Goal: Check status: Check status

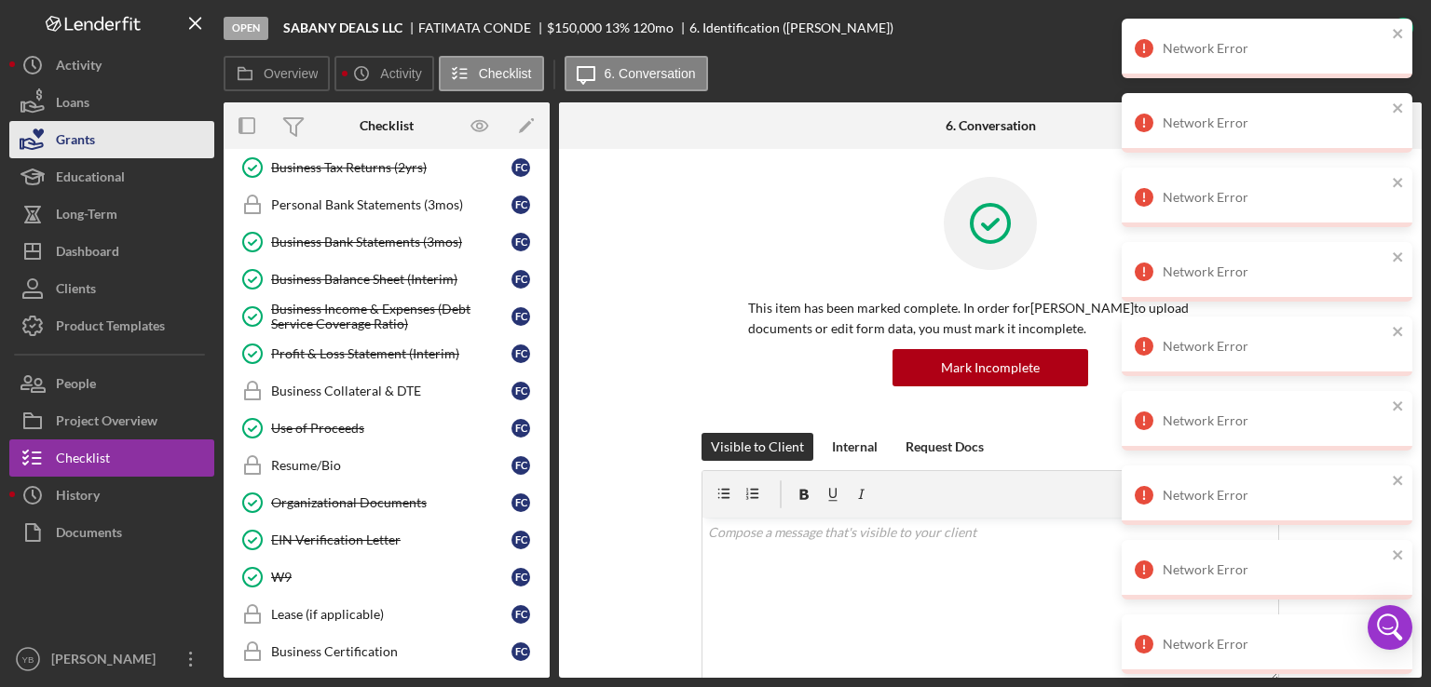
scroll to position [699, 0]
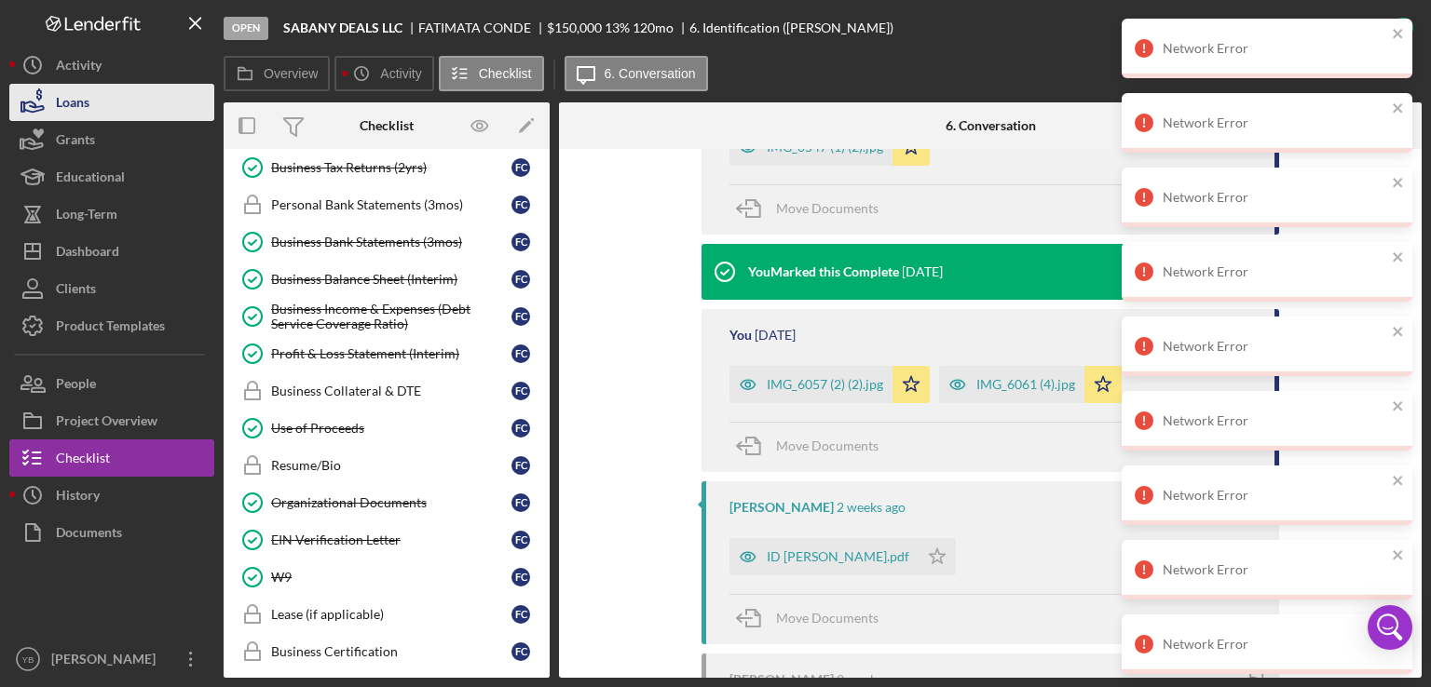
click at [89, 115] on button "Loans" at bounding box center [111, 102] width 205 height 37
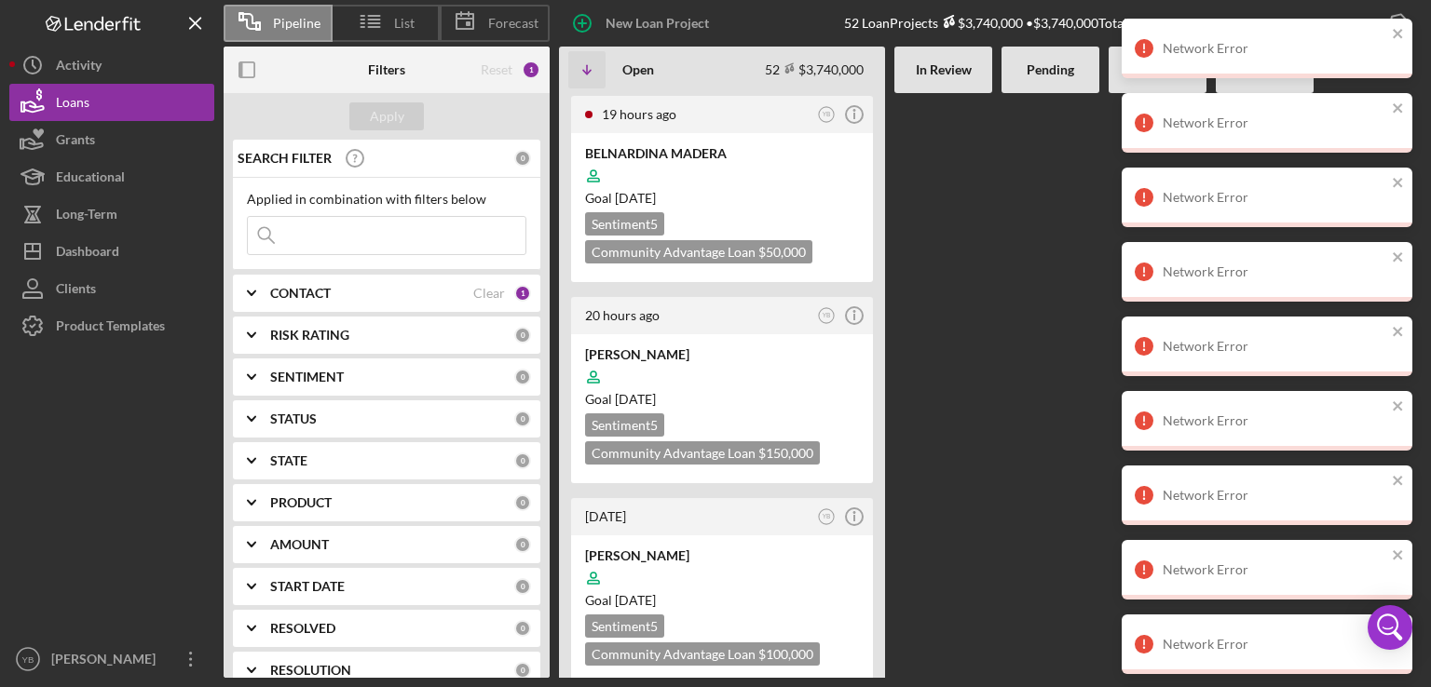
click at [950, 376] on Review at bounding box center [943, 385] width 98 height 585
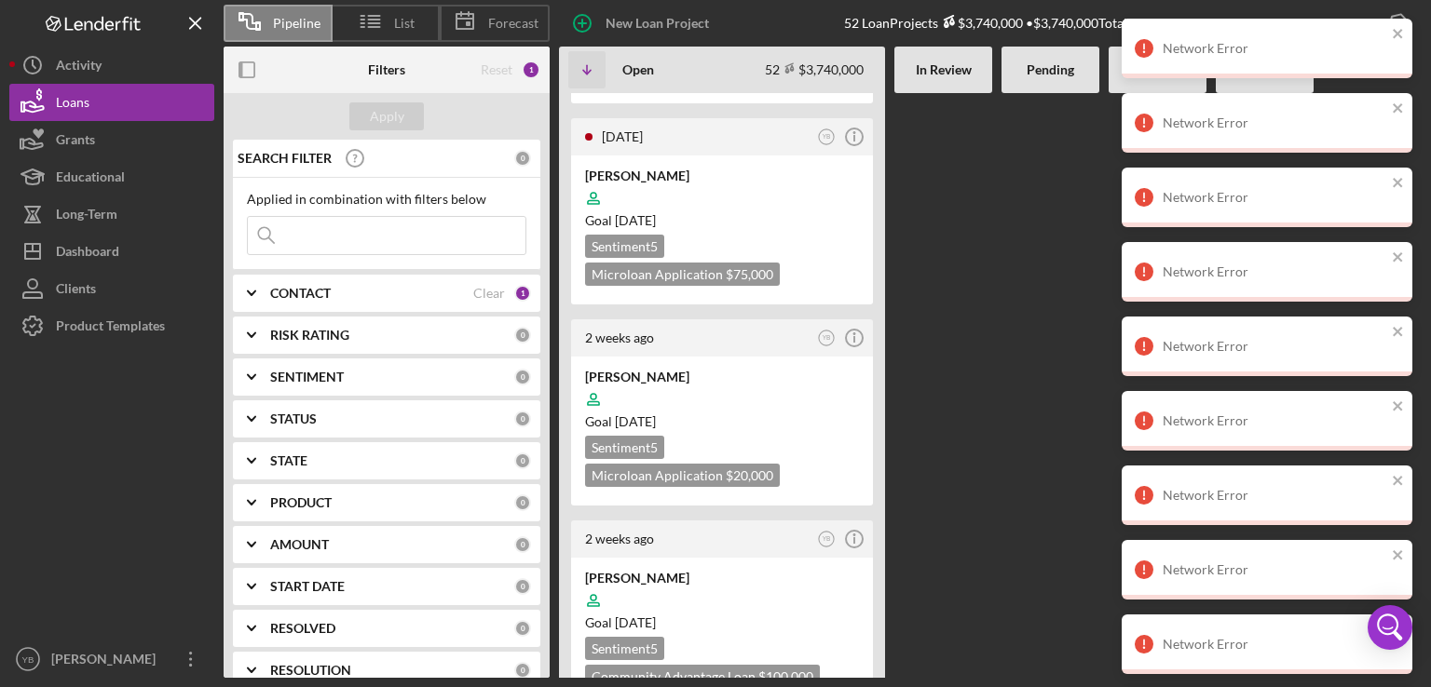
scroll to position [820, 0]
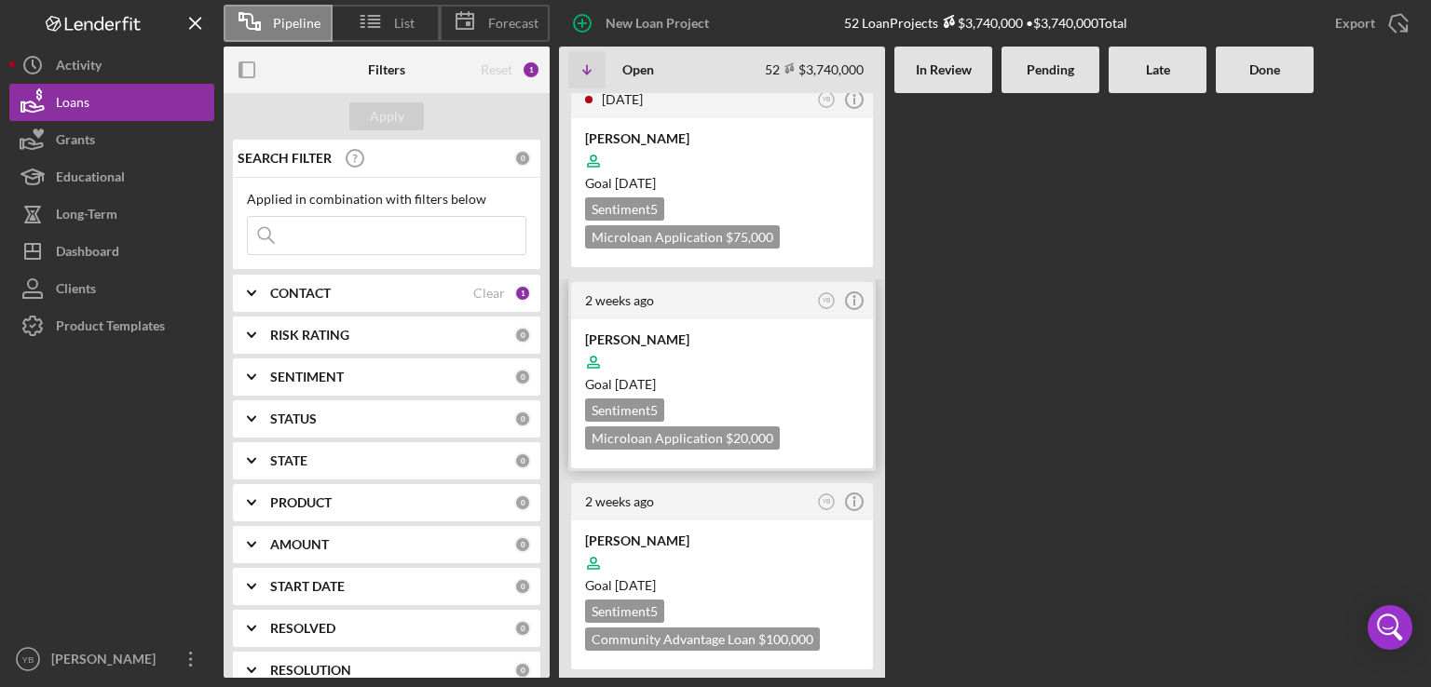
click at [785, 355] on div at bounding box center [722, 362] width 274 height 35
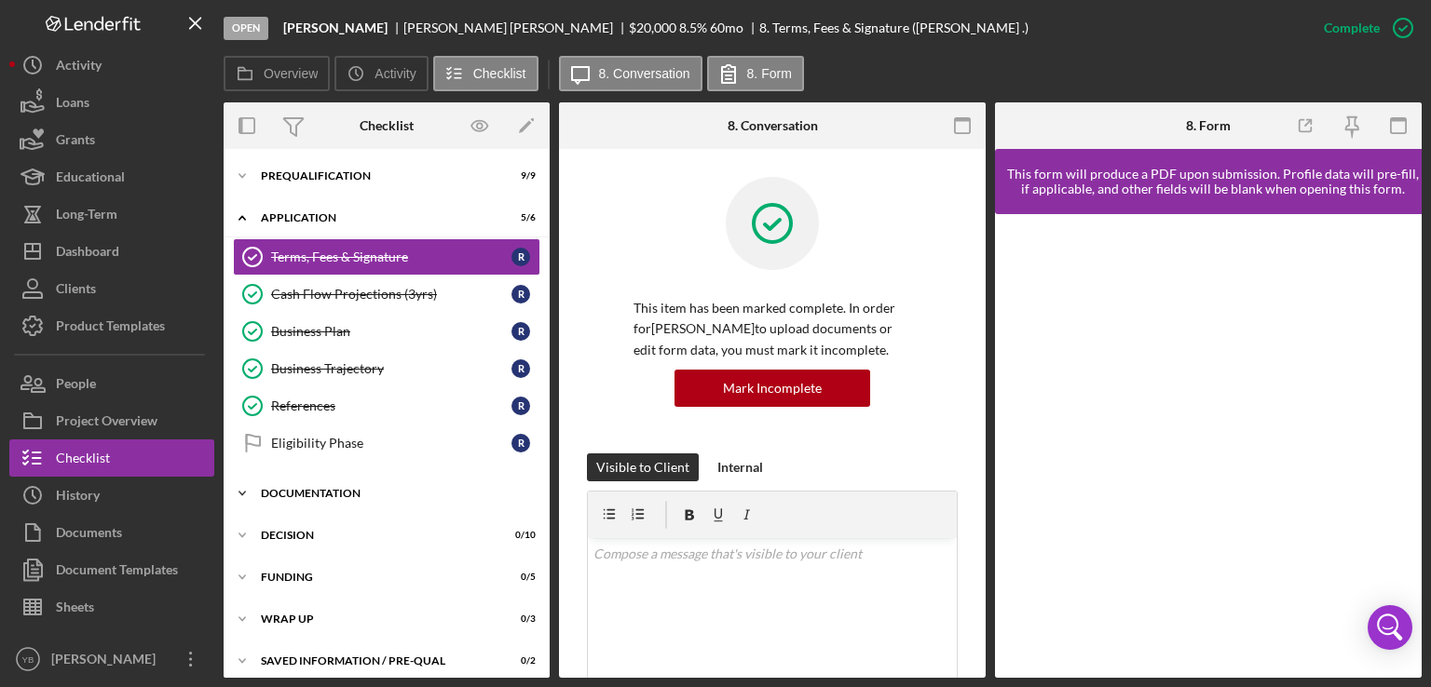
click at [337, 490] on div "Documentation" at bounding box center [393, 493] width 265 height 11
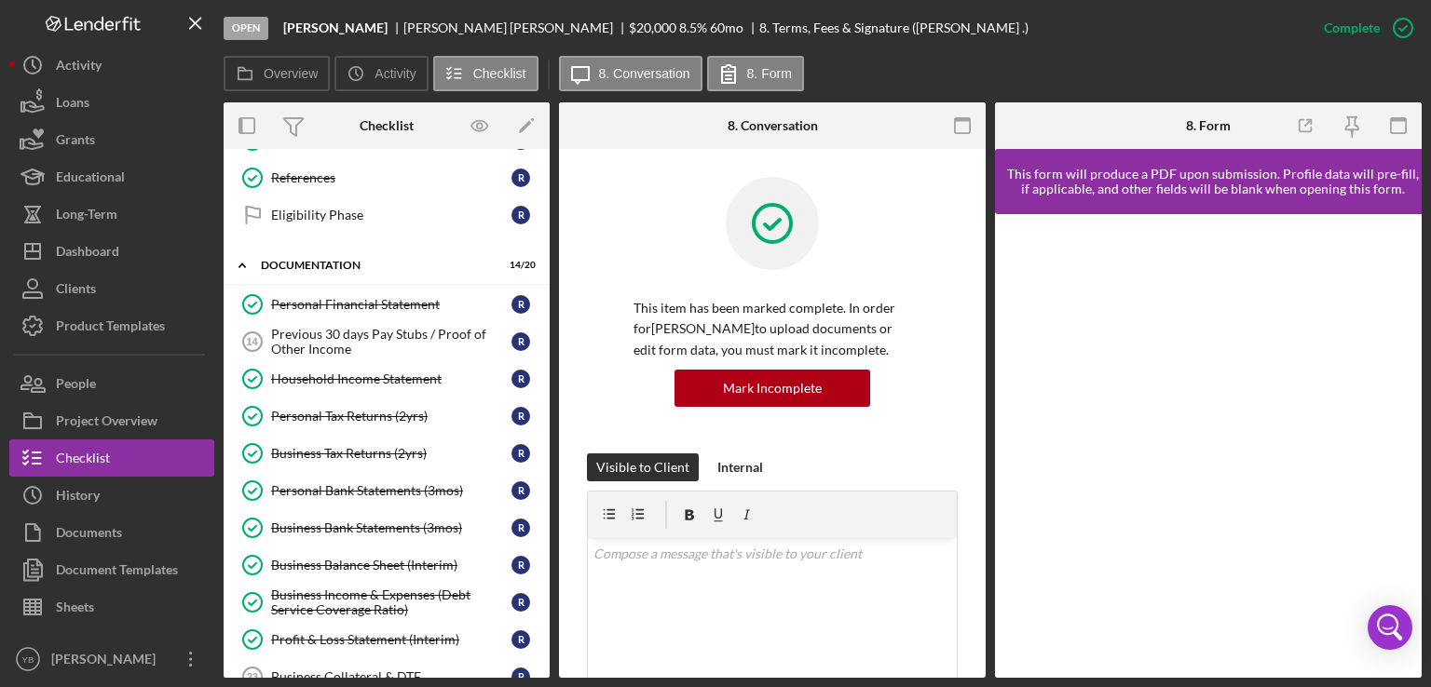
scroll to position [226, 0]
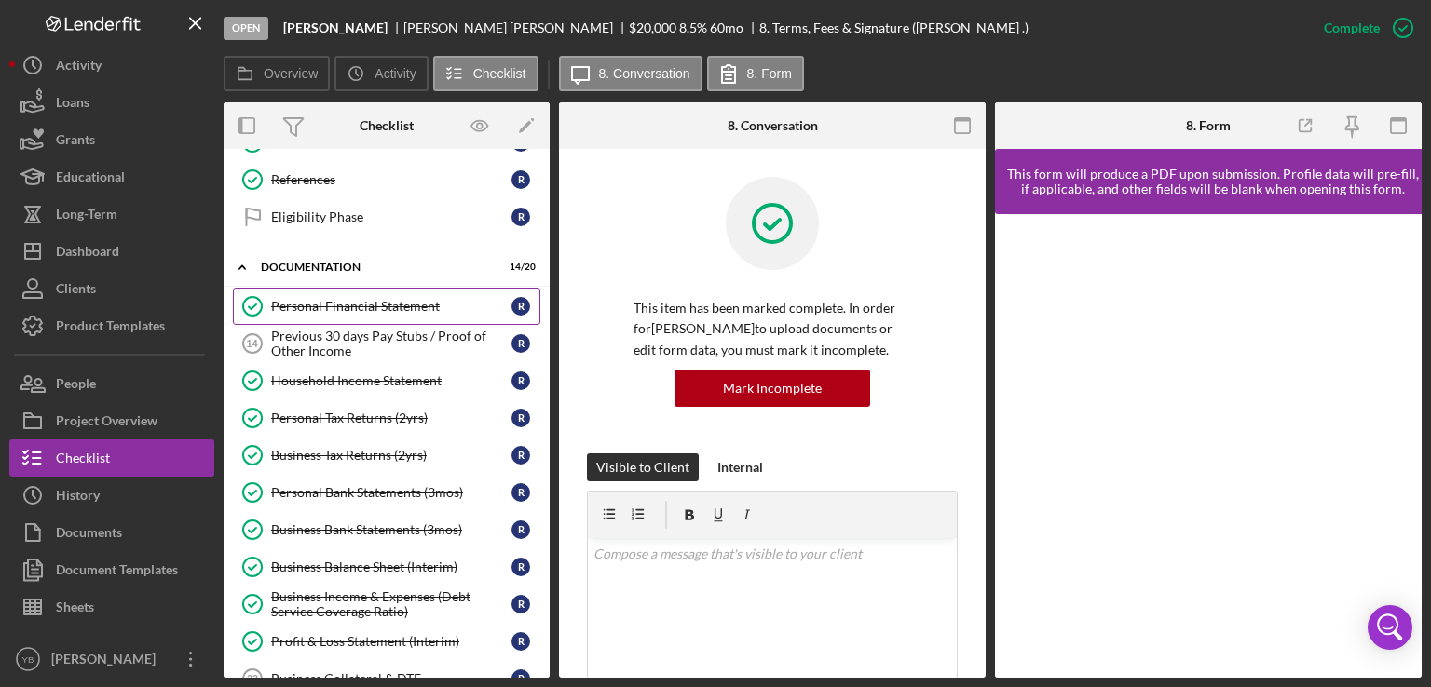
click at [363, 299] on div "Personal Financial Statement" at bounding box center [391, 306] width 240 height 15
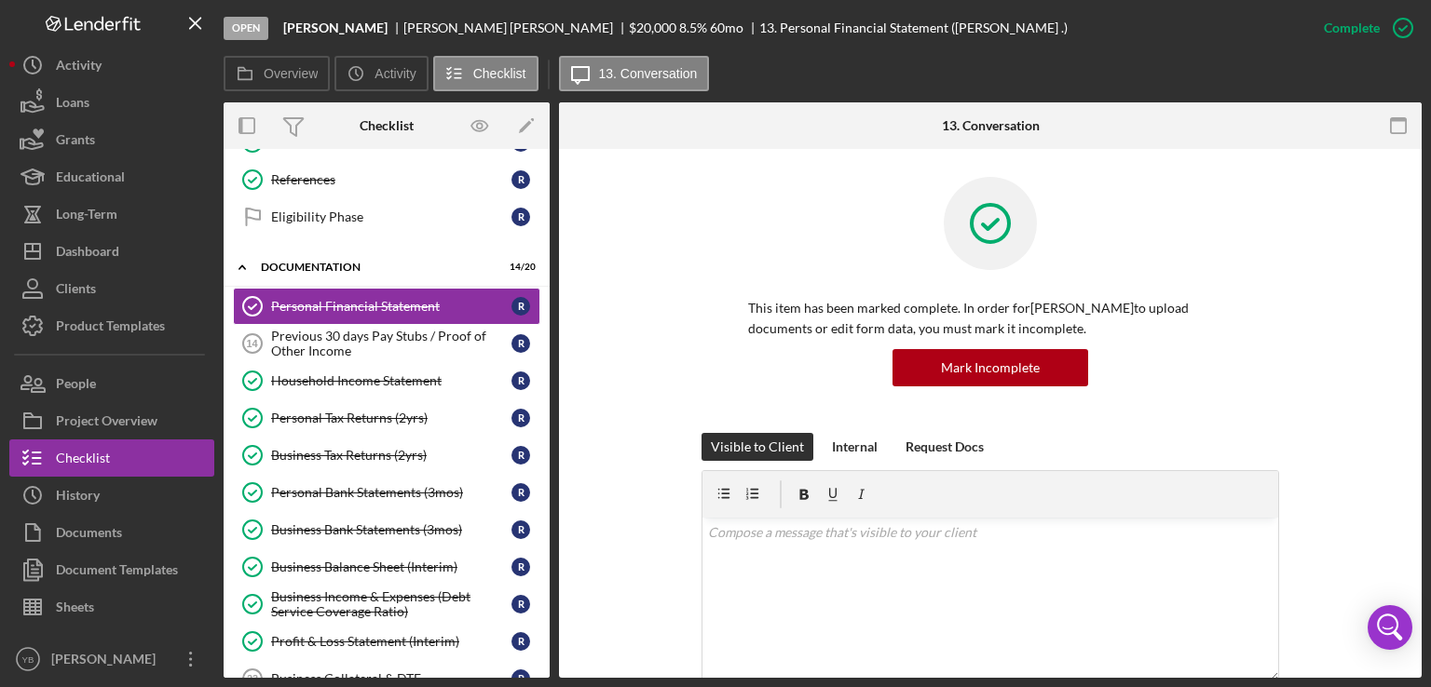
click at [1330, 286] on div "This item has been marked complete. In order for [PERSON_NAME] to upload docume…" at bounding box center [990, 305] width 807 height 256
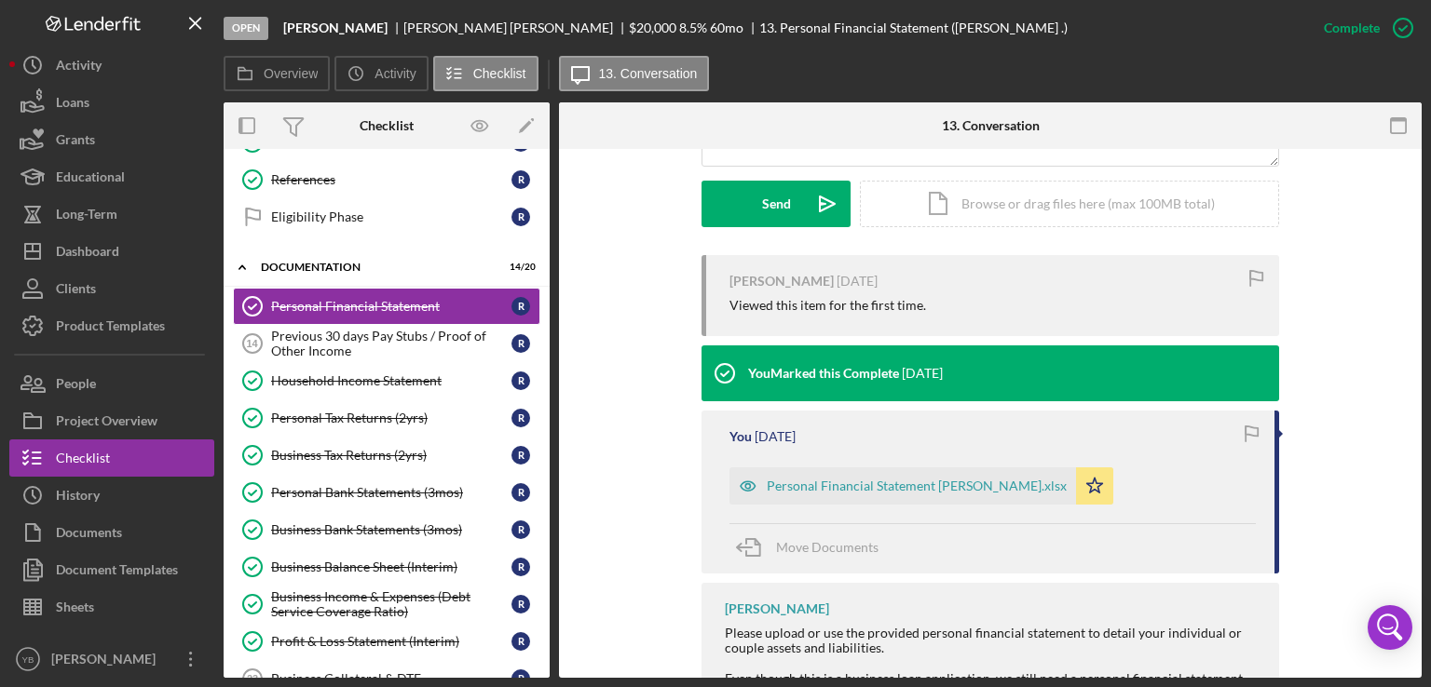
scroll to position [522, 0]
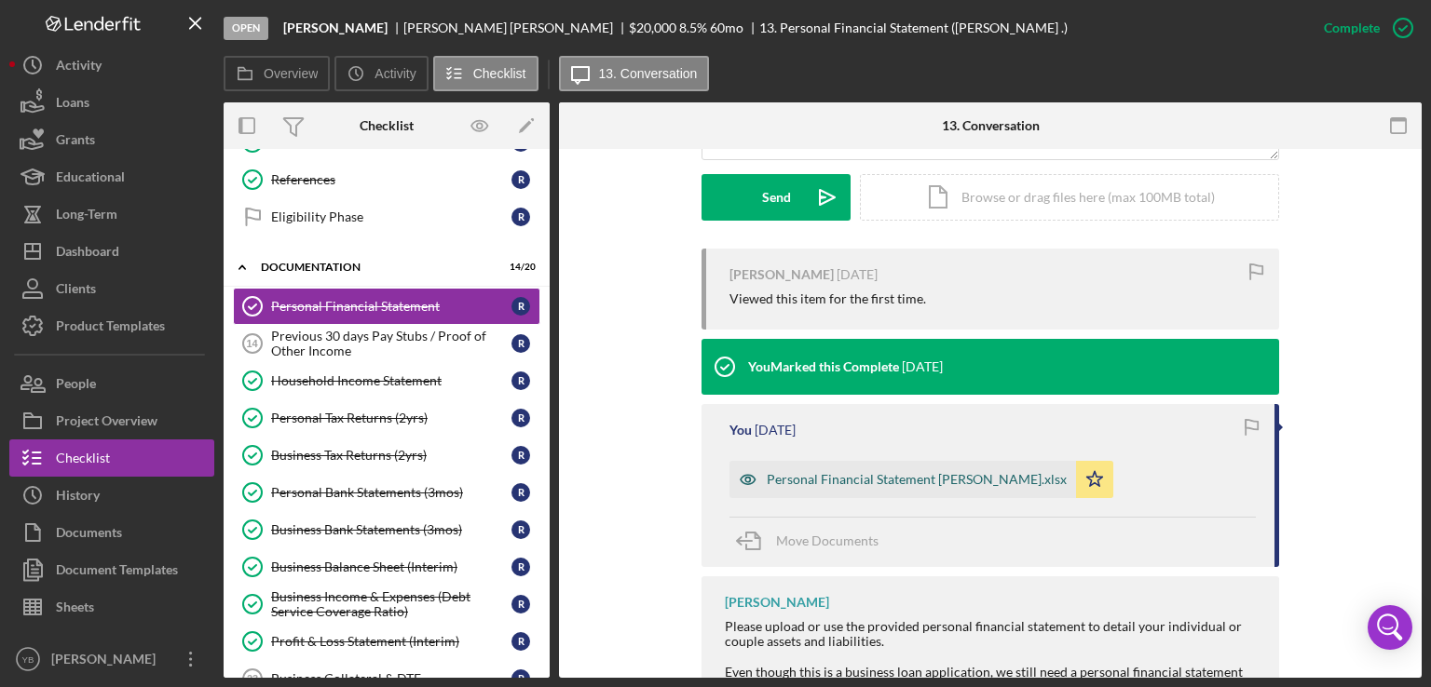
click at [829, 474] on div "Personal Financial Statement [PERSON_NAME].xlsx" at bounding box center [917, 479] width 300 height 15
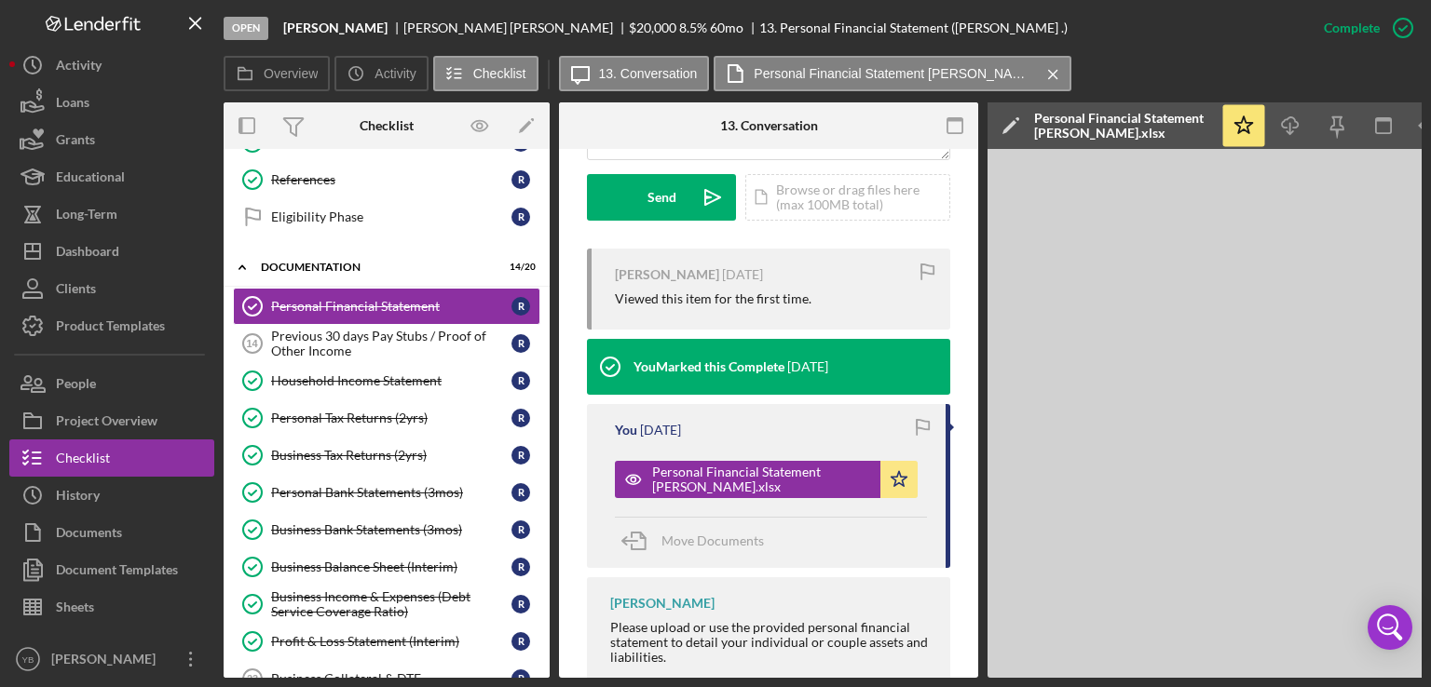
scroll to position [0, 124]
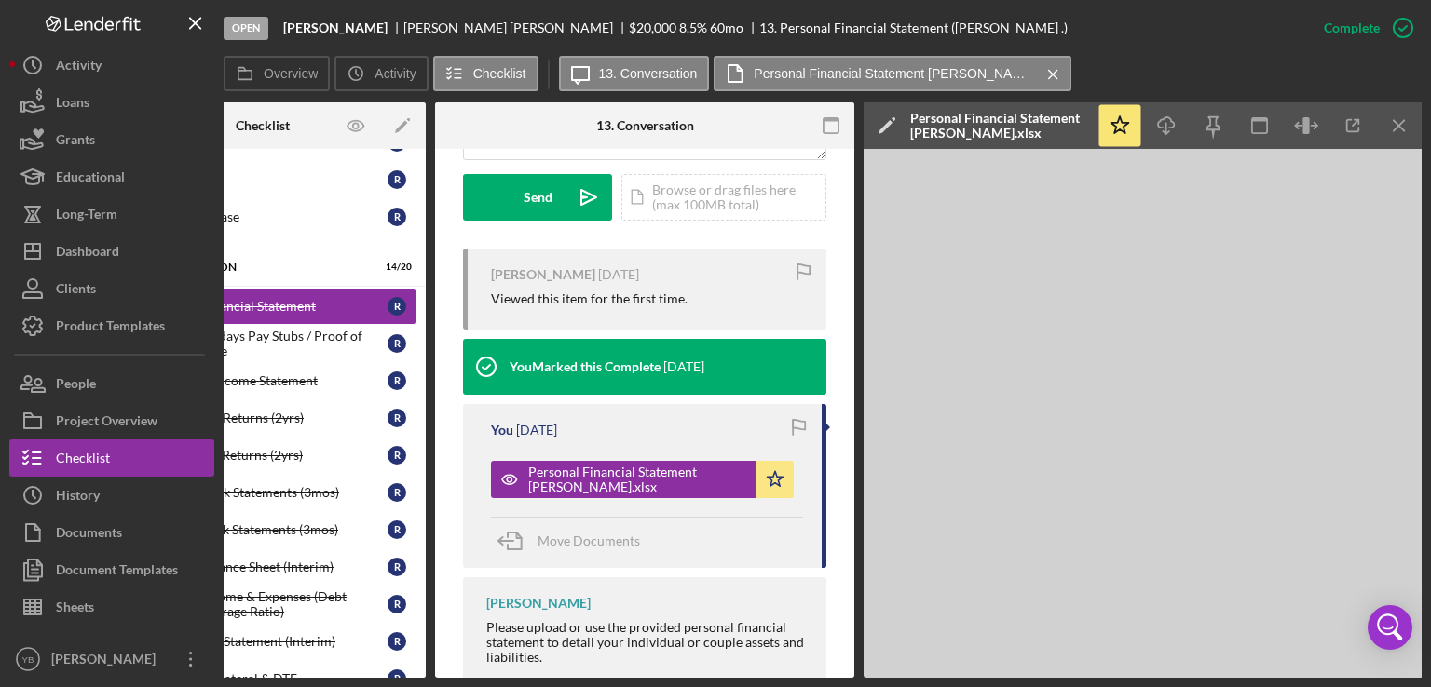
drag, startPoint x: 363, startPoint y: 671, endPoint x: 339, endPoint y: 677, distance: 25.1
click at [339, 677] on div "Overview Internal Workflow Stage Open Icon/Dropdown Arrow Archive (can unarchiv…" at bounding box center [823, 390] width 1198 height 576
click at [339, 678] on div "Open [PERSON_NAME] [PERSON_NAME] $20,000 $20,000 8.5 % 60 mo 13. Personal Finan…" at bounding box center [715, 343] width 1431 height 687
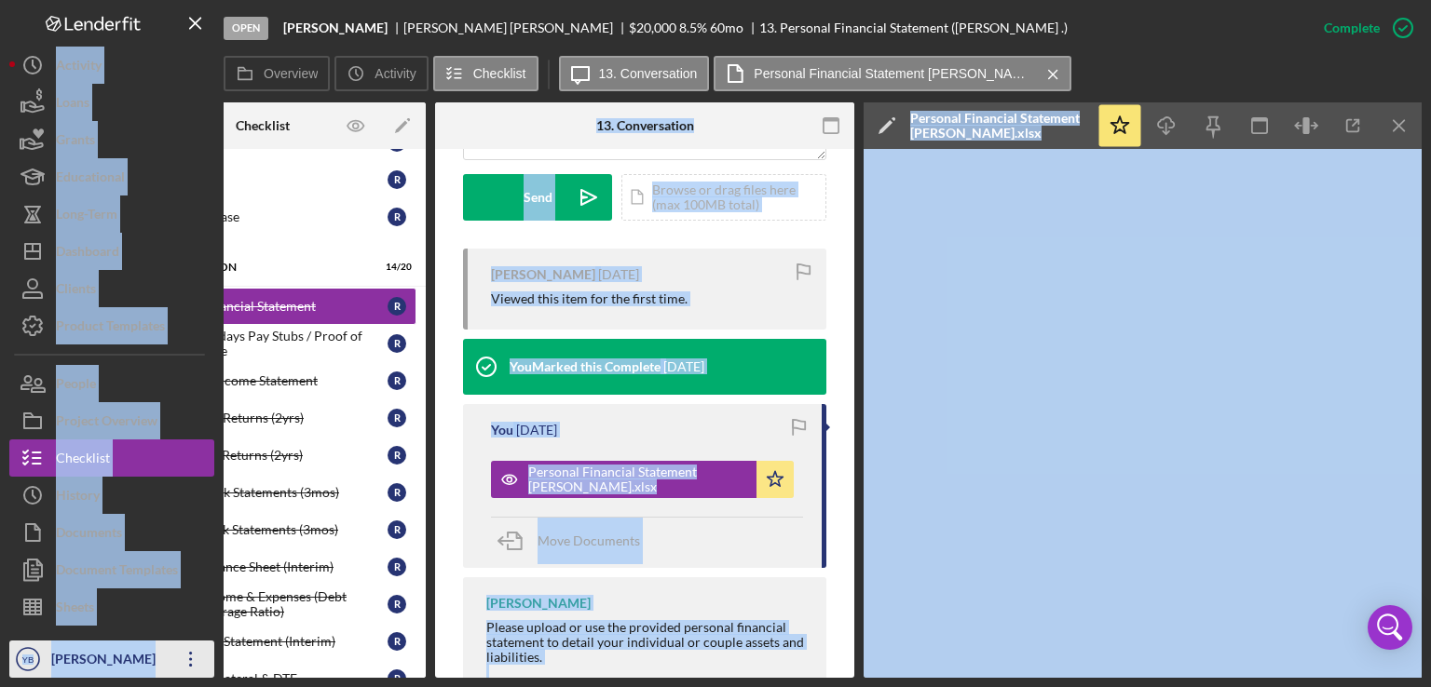
drag, startPoint x: 339, startPoint y: 678, endPoint x: 194, endPoint y: 640, distance: 150.2
click at [194, 640] on div "Open [PERSON_NAME] [PERSON_NAME] $20,000 $20,000 8.5 % 60 mo 13. Personal Finan…" at bounding box center [715, 343] width 1431 height 687
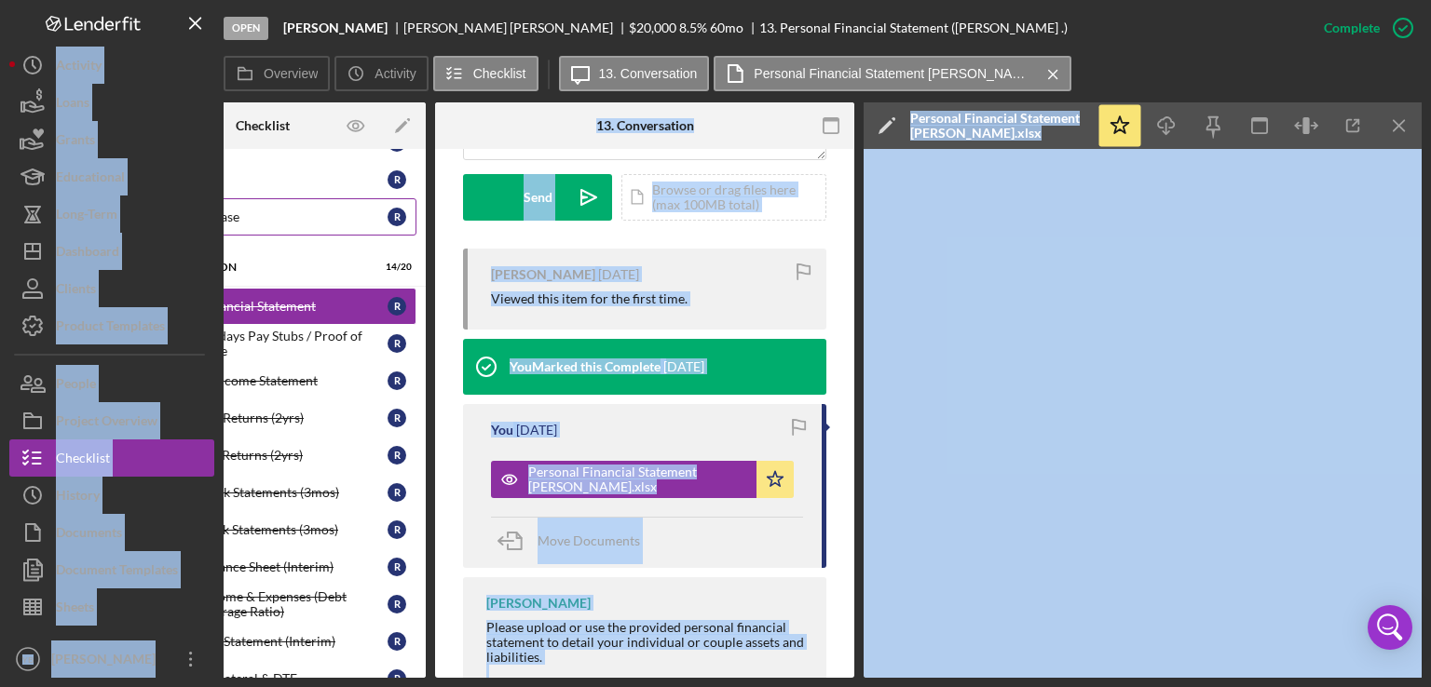
click at [318, 198] on link "Eligibility Phase Eligibility Phase R" at bounding box center [262, 216] width 307 height 37
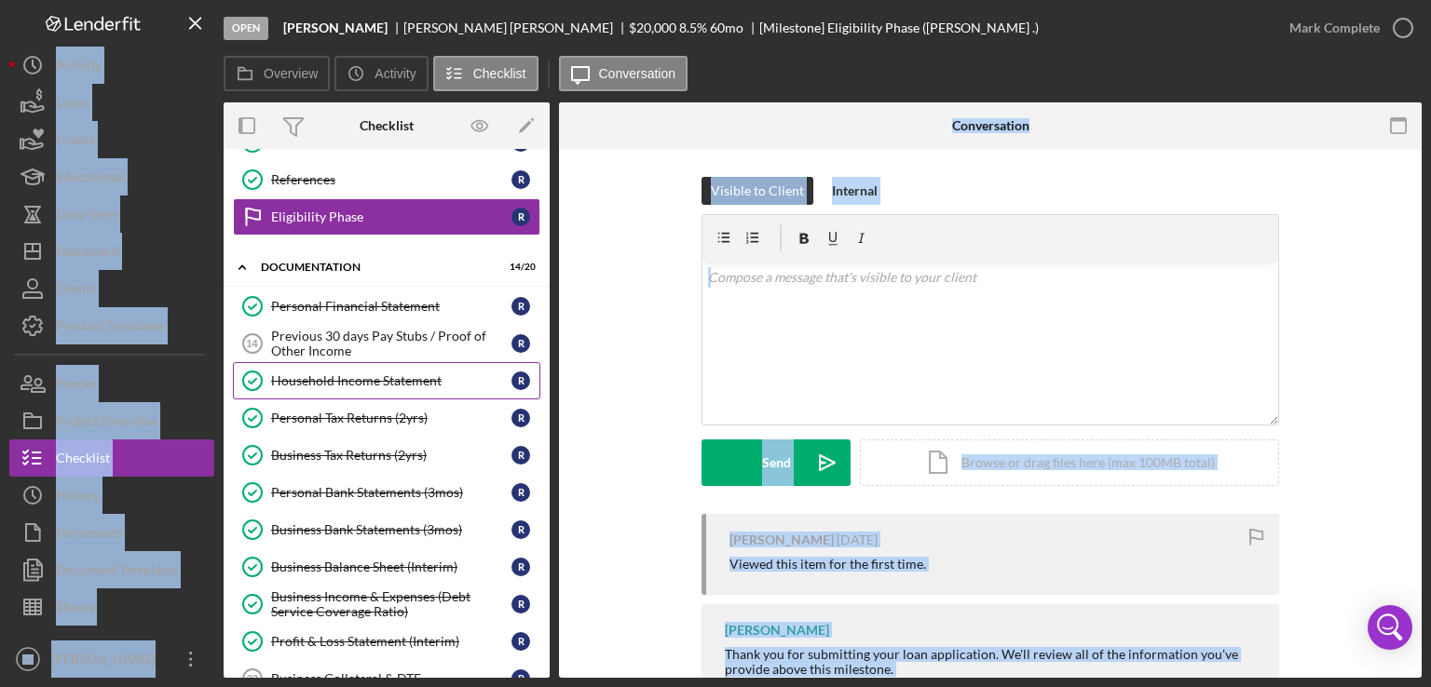
click at [349, 378] on div "Household Income Statement" at bounding box center [391, 381] width 240 height 15
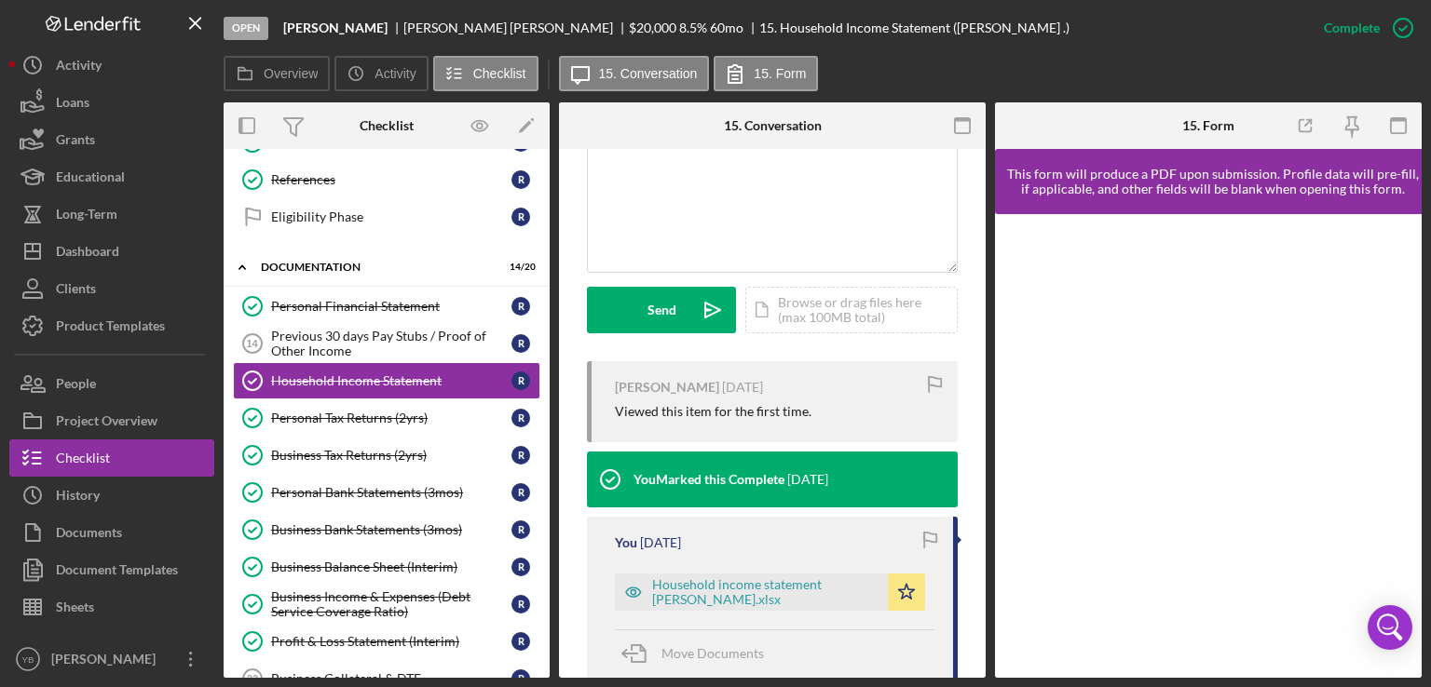
scroll to position [440, 0]
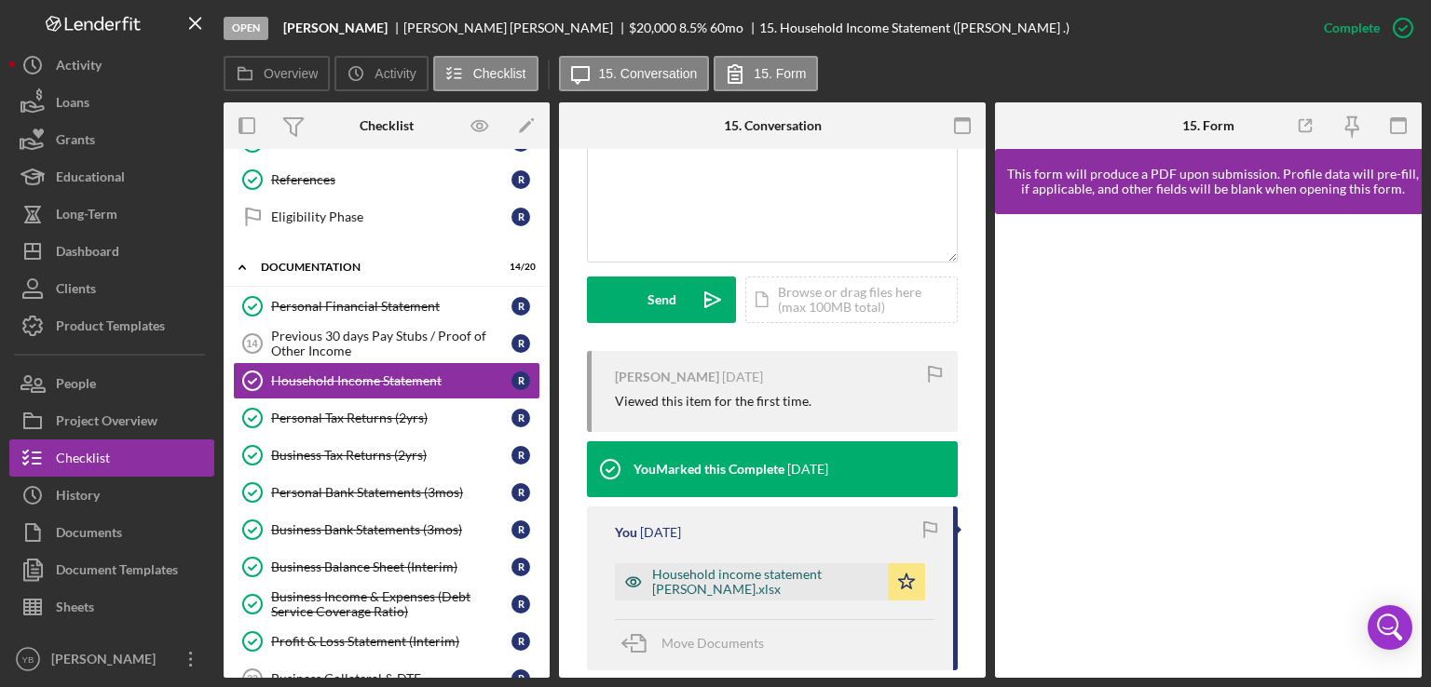
click at [728, 585] on div "Household income statement [PERSON_NAME].xlsx" at bounding box center [765, 582] width 226 height 30
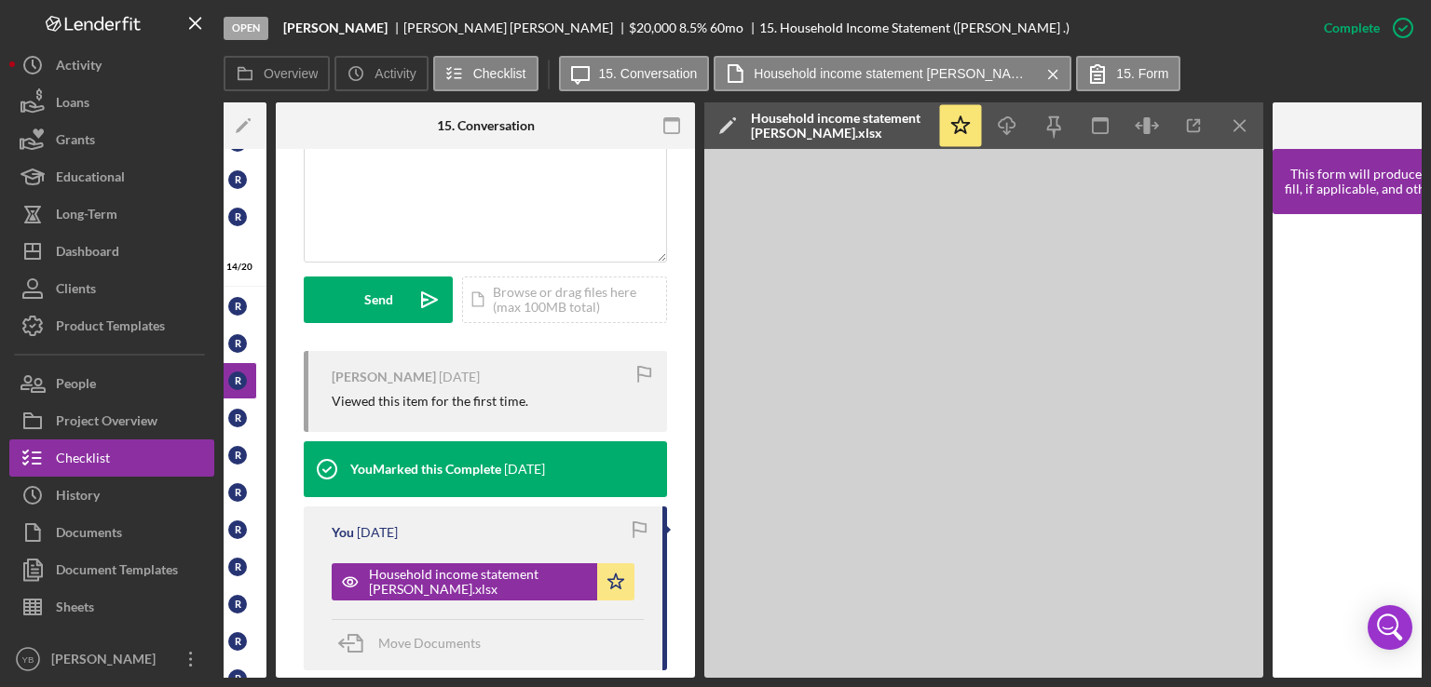
scroll to position [0, 283]
click at [87, 95] on div "Loans" at bounding box center [73, 105] width 34 height 42
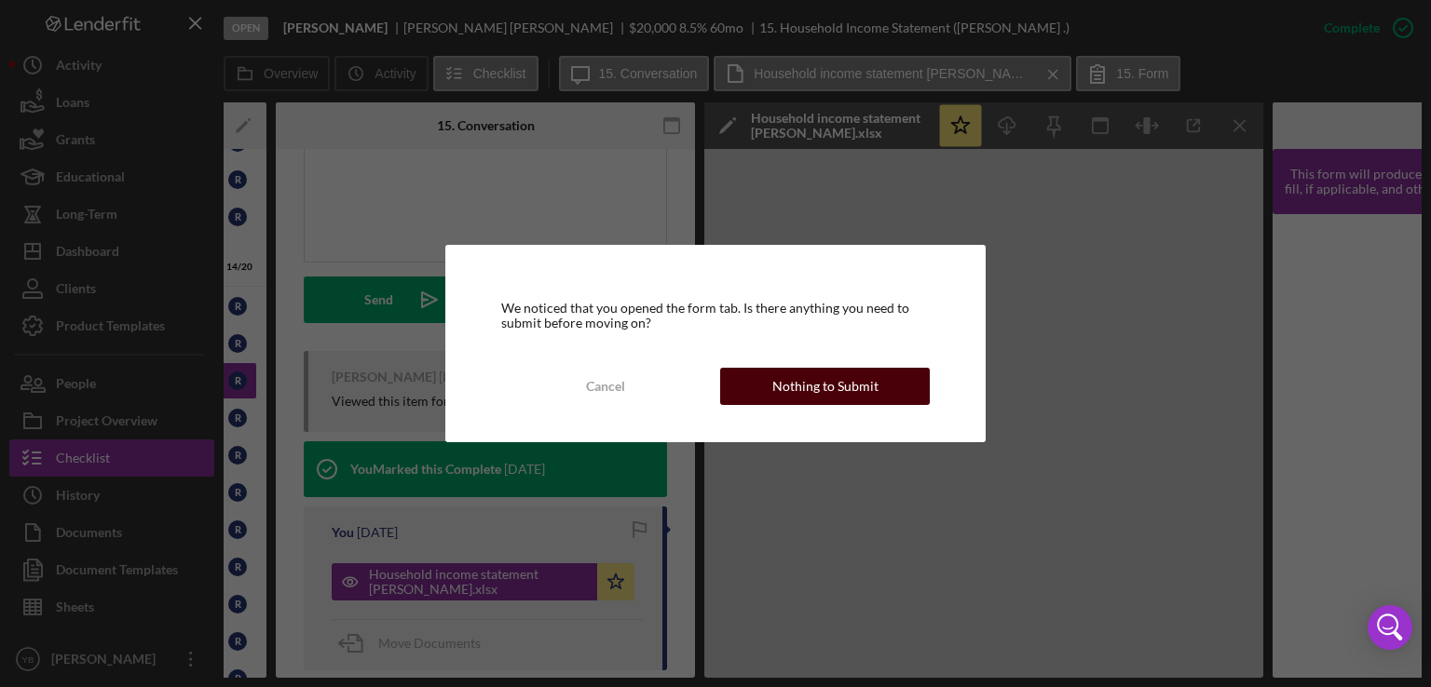
click at [806, 380] on div "Nothing to Submit" at bounding box center [825, 386] width 106 height 37
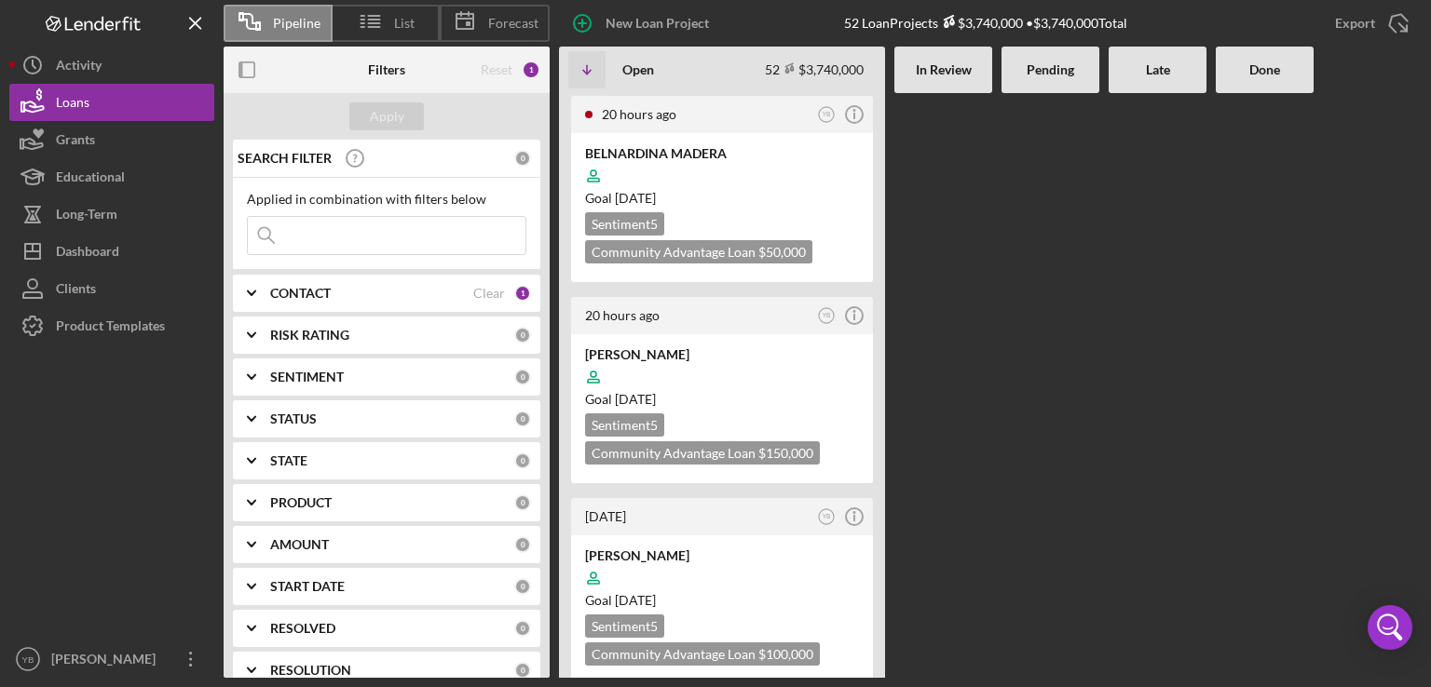
click at [969, 274] on Review at bounding box center [943, 385] width 98 height 585
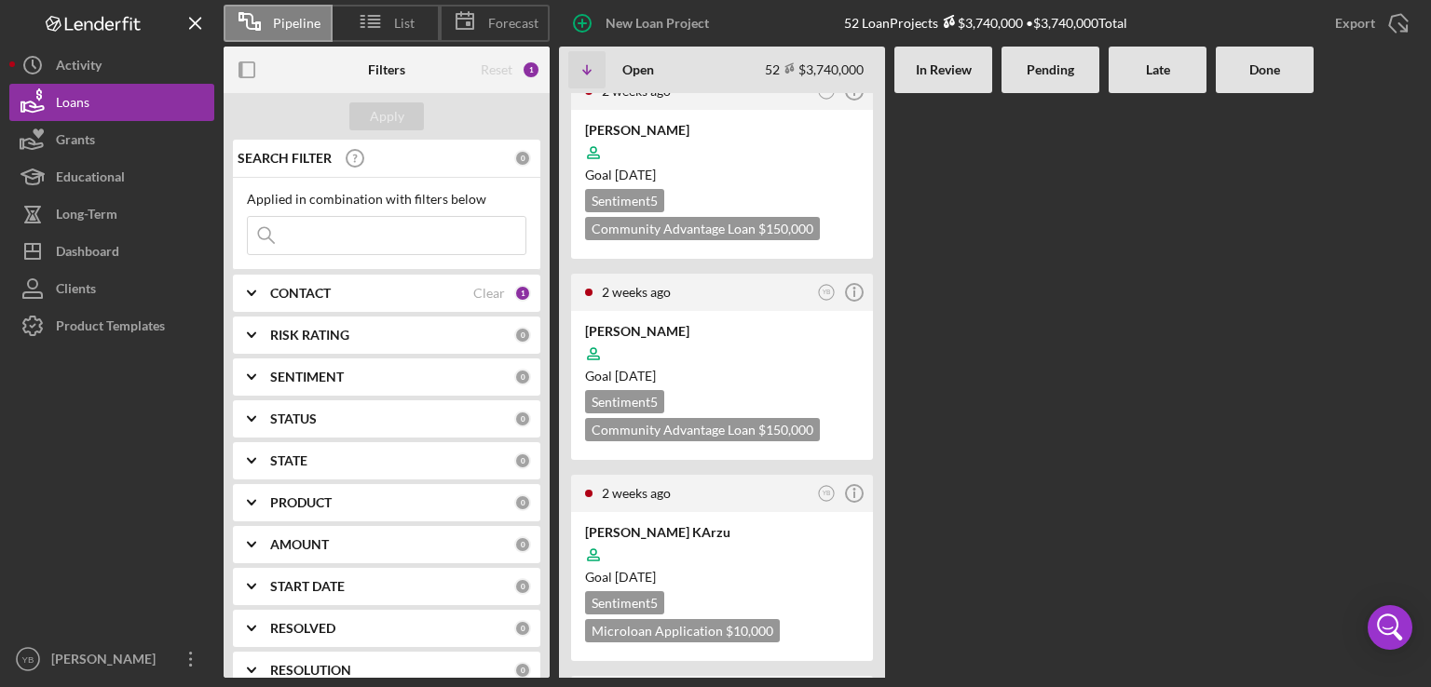
scroll to position [1975, 0]
click at [813, 335] on div at bounding box center [722, 352] width 274 height 35
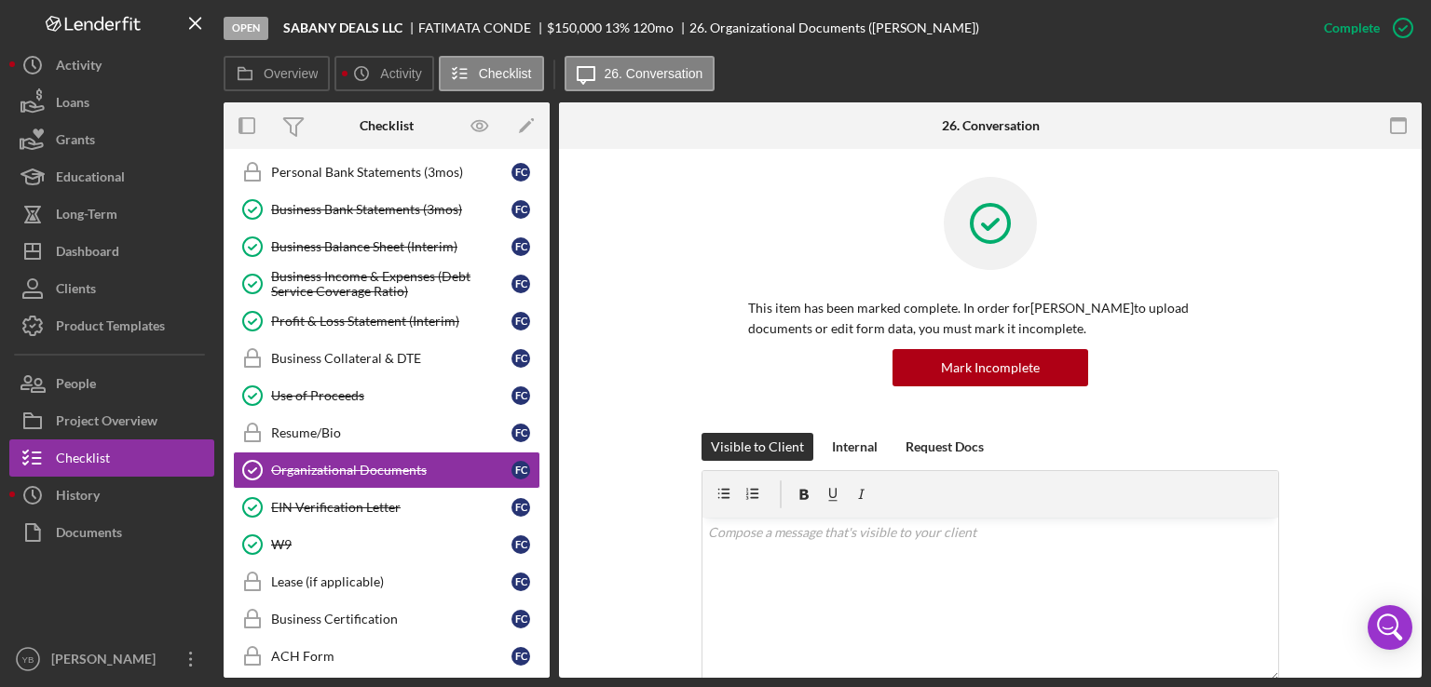
scroll to position [363, 0]
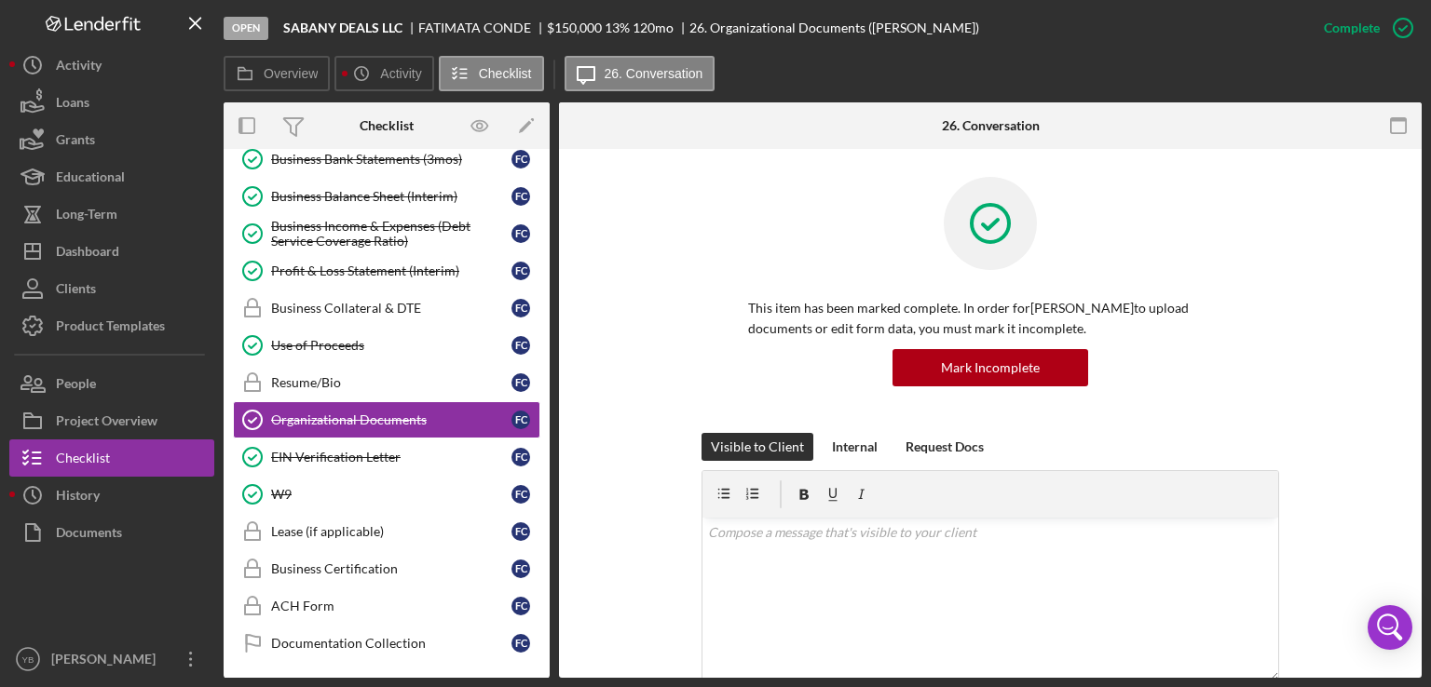
click at [1206, 218] on div at bounding box center [990, 237] width 484 height 121
click at [328, 340] on div "Use of Proceeds" at bounding box center [391, 345] width 240 height 15
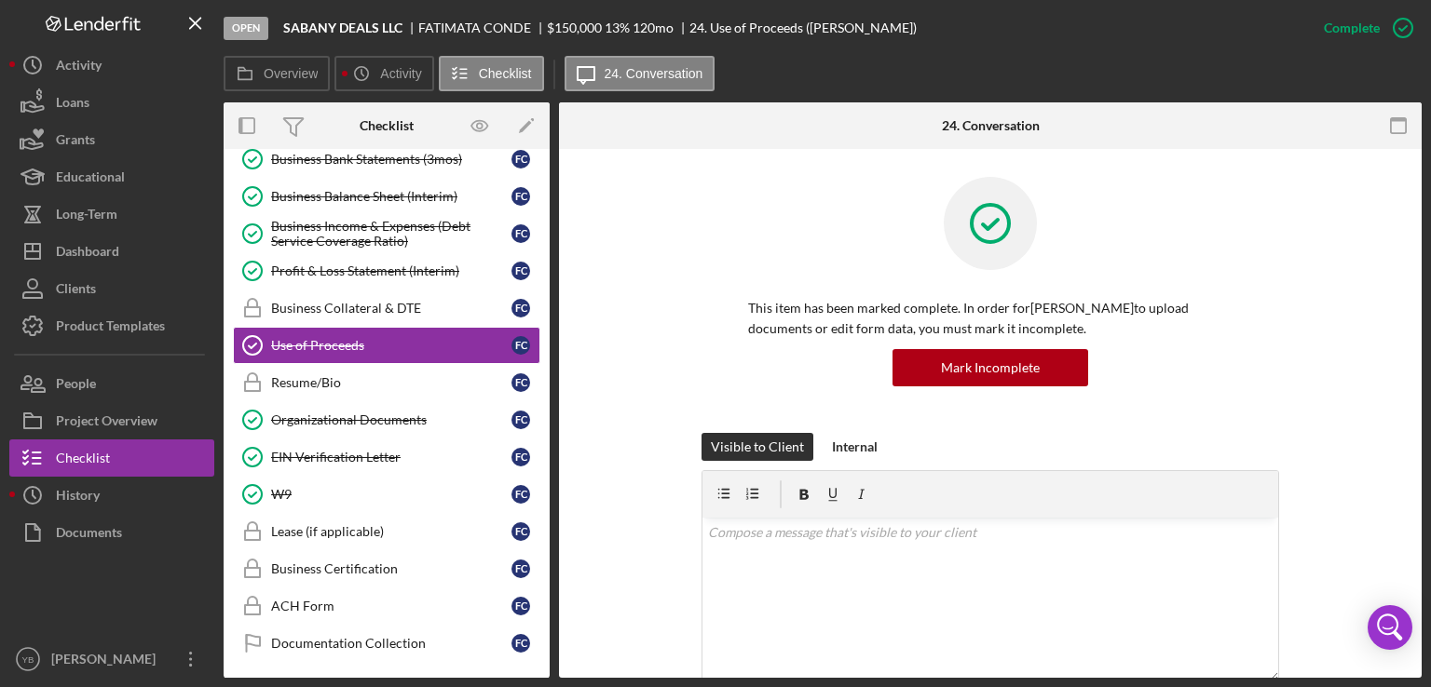
click at [1349, 246] on div "This item has been marked complete. In order for [PERSON_NAME] to upload docume…" at bounding box center [990, 305] width 807 height 256
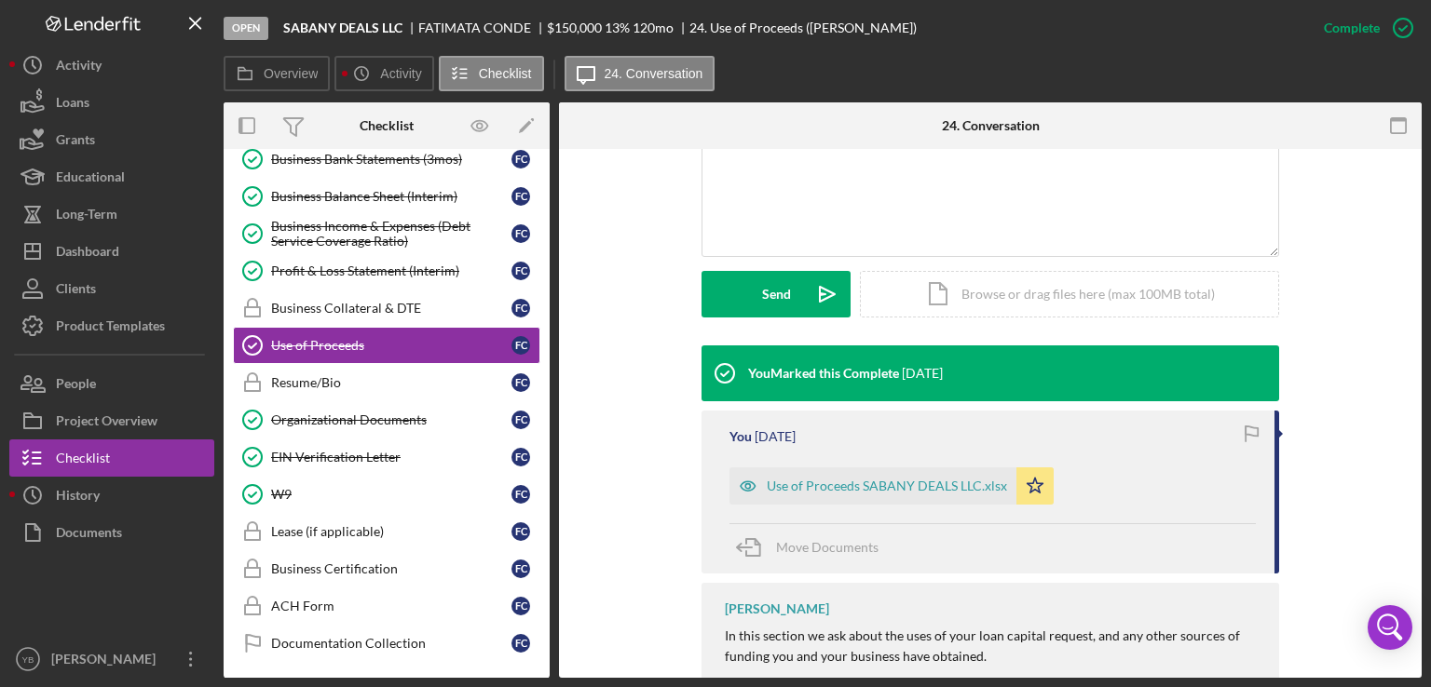
scroll to position [447, 0]
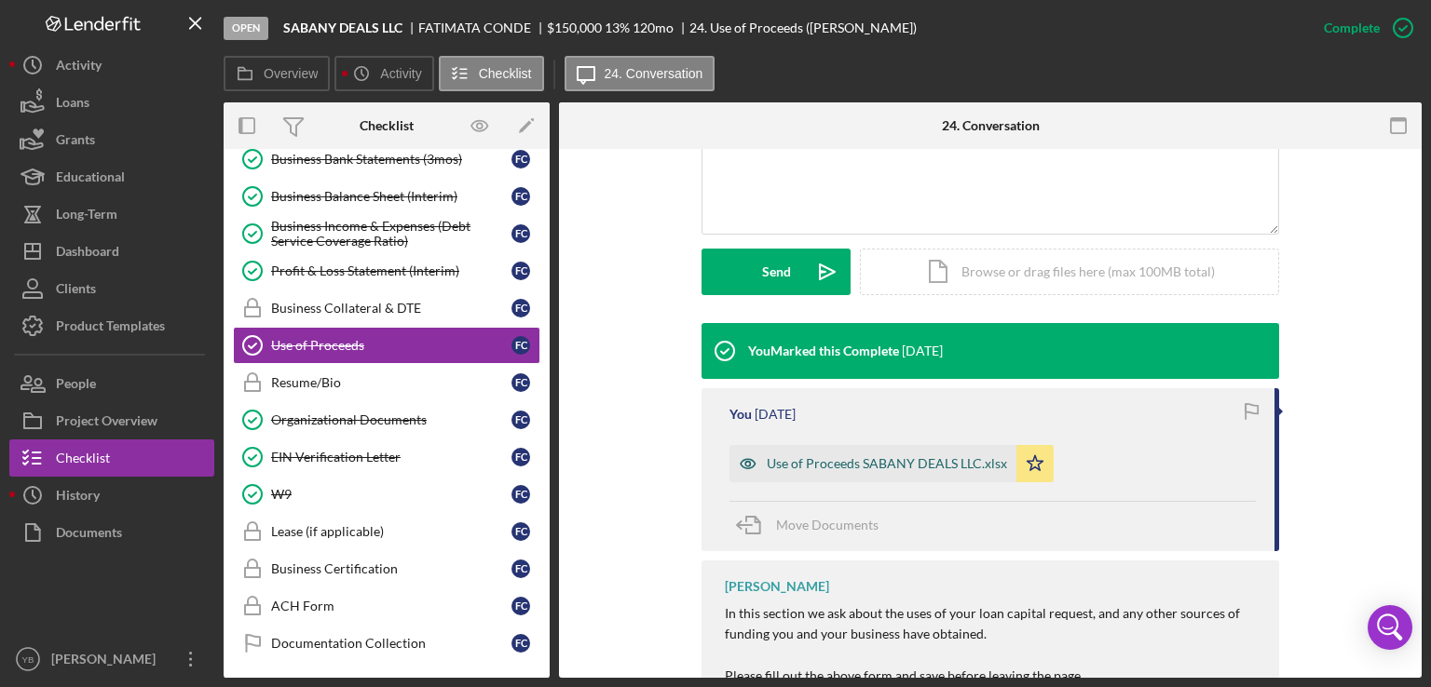
click at [902, 463] on div "Use of Proceeds SABANY DEALS LLC.xlsx" at bounding box center [887, 463] width 240 height 15
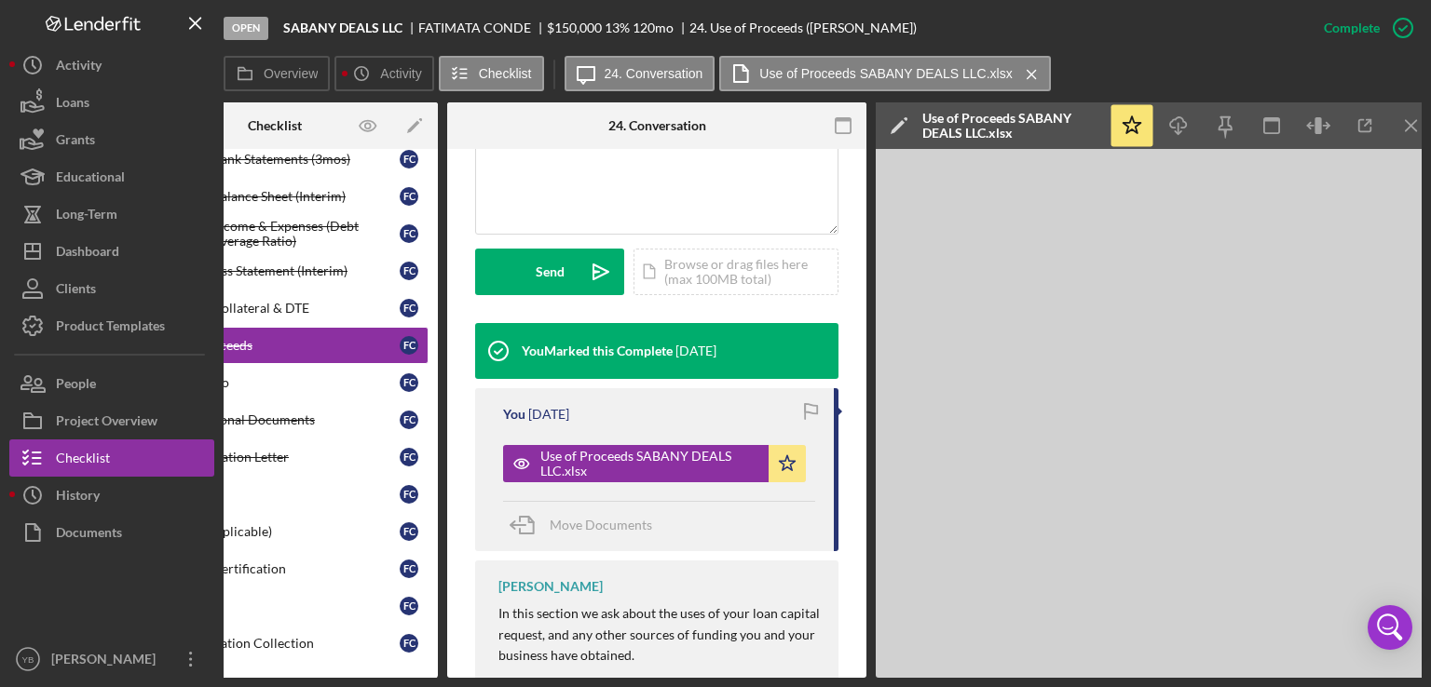
scroll to position [0, 124]
